Goal: Task Accomplishment & Management: Use online tool/utility

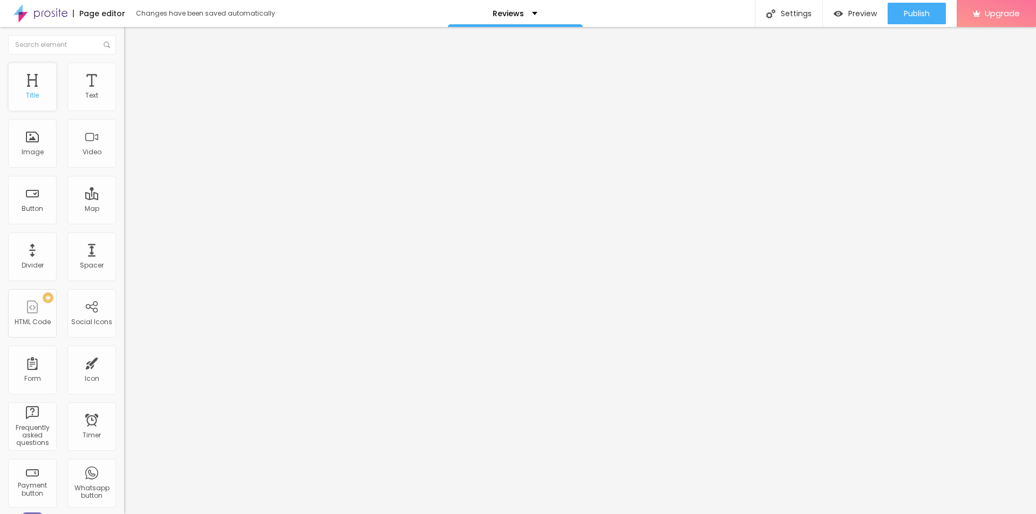
click at [36, 87] on div "Title" at bounding box center [32, 87] width 49 height 49
click at [134, 74] on span "Advanced" at bounding box center [151, 69] width 35 height 9
click at [130, 99] on icon "button" at bounding box center [132, 97] width 4 height 4
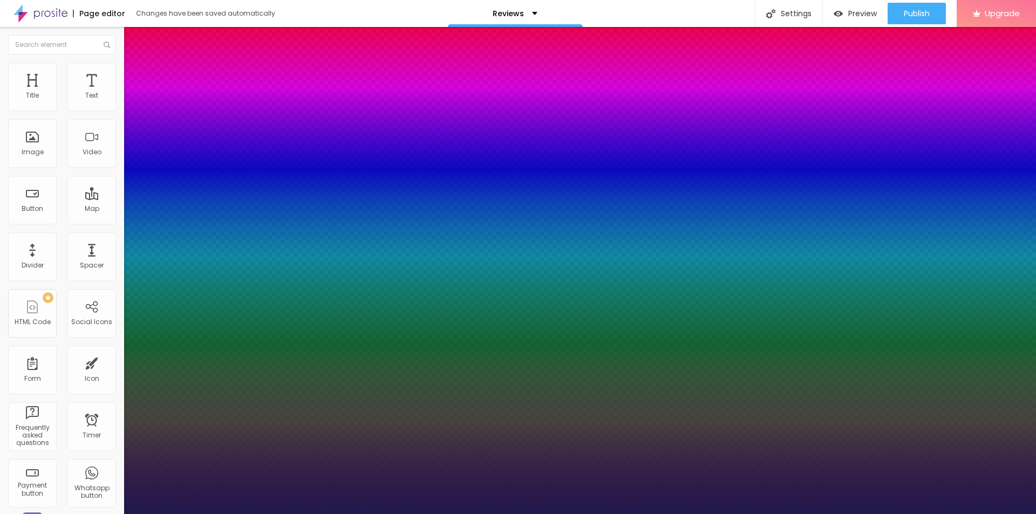
type input "1"
click at [322, 514] on div at bounding box center [518, 514] width 1036 height 0
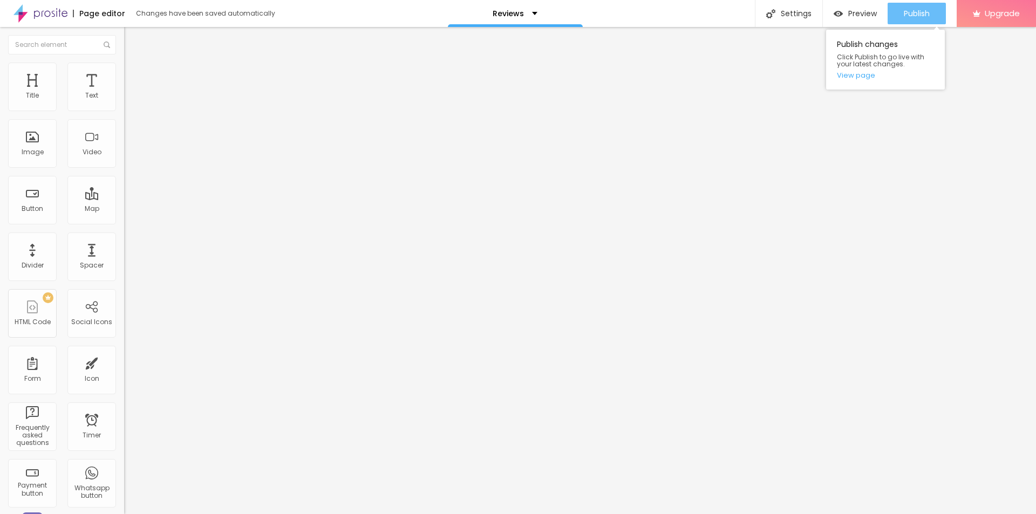
click at [902, 17] on button "Publish" at bounding box center [917, 14] width 58 height 22
click at [124, 71] on li "Advanced" at bounding box center [186, 68] width 124 height 11
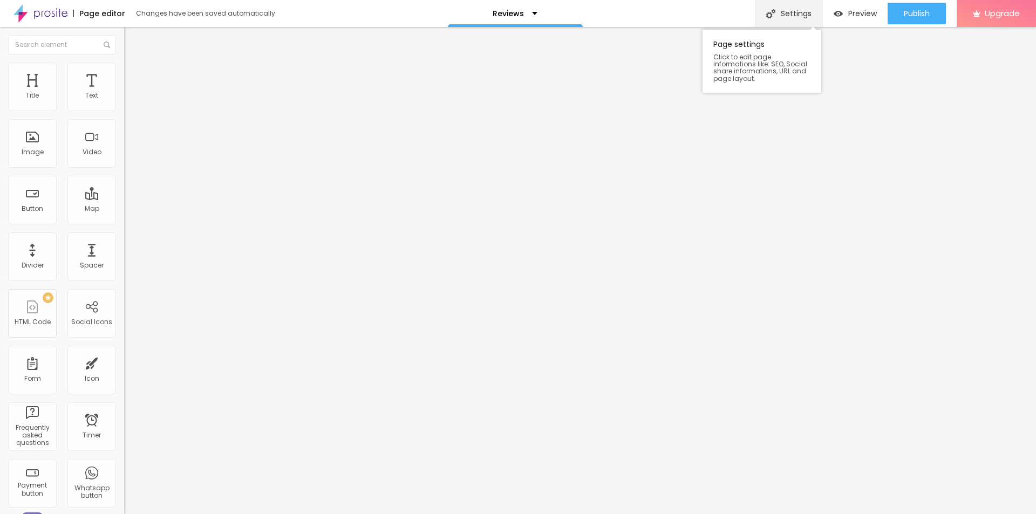
click at [782, 13] on div "Settings" at bounding box center [788, 13] width 67 height 27
paste textarea "Sleep Lean is a revolutionary, all-natural supplement designed to help you achi…"
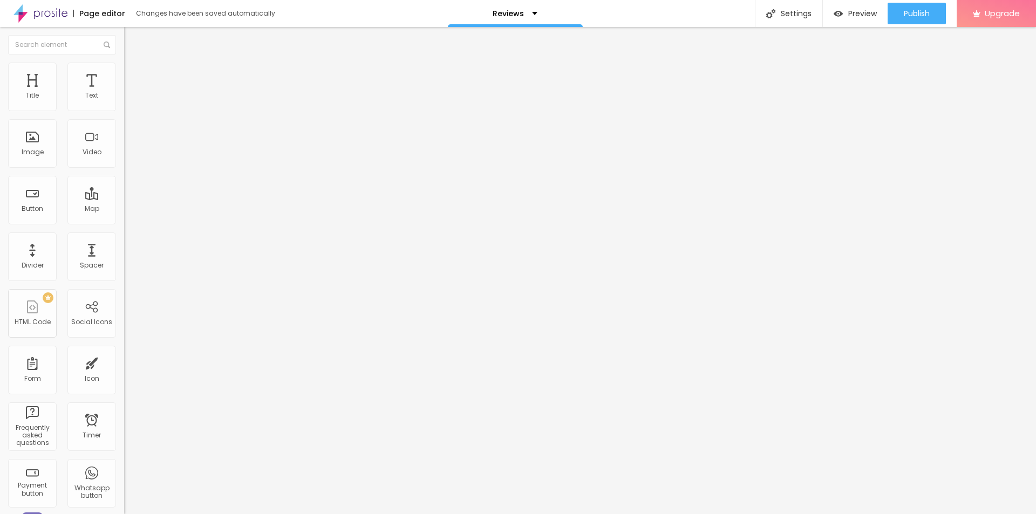
type textarea "Sleep Lean is a revolutionary, all-natural supplement designed to help you achi…"
paste textarea "Wait! Wait!..Don’t even think about buying this product until you’ve read this!"
type textarea "Wait! Wait!..Don’t even think about buying this product until you’ve read this!"
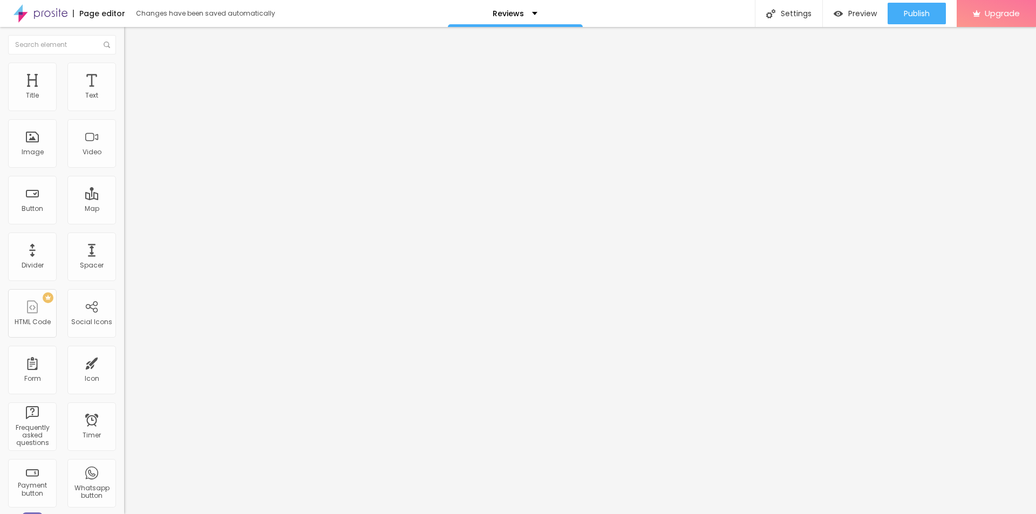
click at [124, 42] on button "Edit Text" at bounding box center [186, 39] width 124 height 25
click at [48, 12] on img at bounding box center [40, 13] width 54 height 27
